Goal: Transaction & Acquisition: Purchase product/service

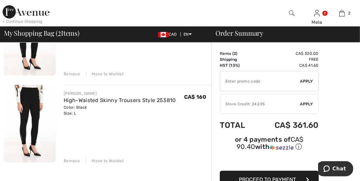
click at [77, 158] on div "Remove" at bounding box center [72, 161] width 16 height 6
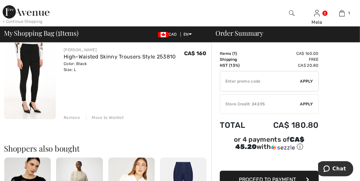
scroll to position [66, 0]
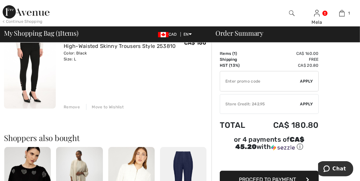
click at [305, 101] on span "Apply" at bounding box center [306, 104] width 13 height 6
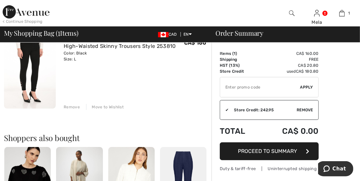
scroll to position [99, 0]
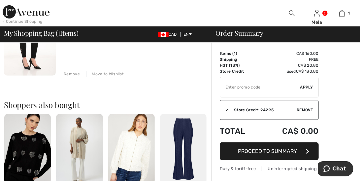
click at [269, 149] on span "Proceed to Summary" at bounding box center [267, 151] width 59 height 6
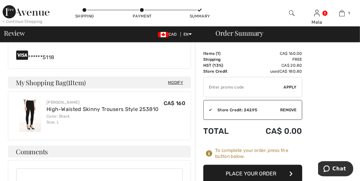
scroll to position [198, 0]
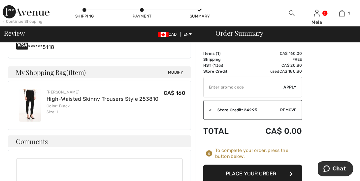
click at [251, 169] on button "Place Your Order" at bounding box center [252, 173] width 99 height 18
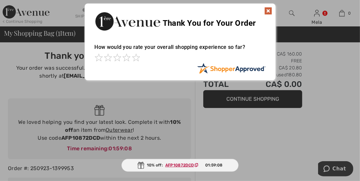
click at [267, 11] on img at bounding box center [268, 11] width 8 height 8
